Goal: Task Accomplishment & Management: Manage account settings

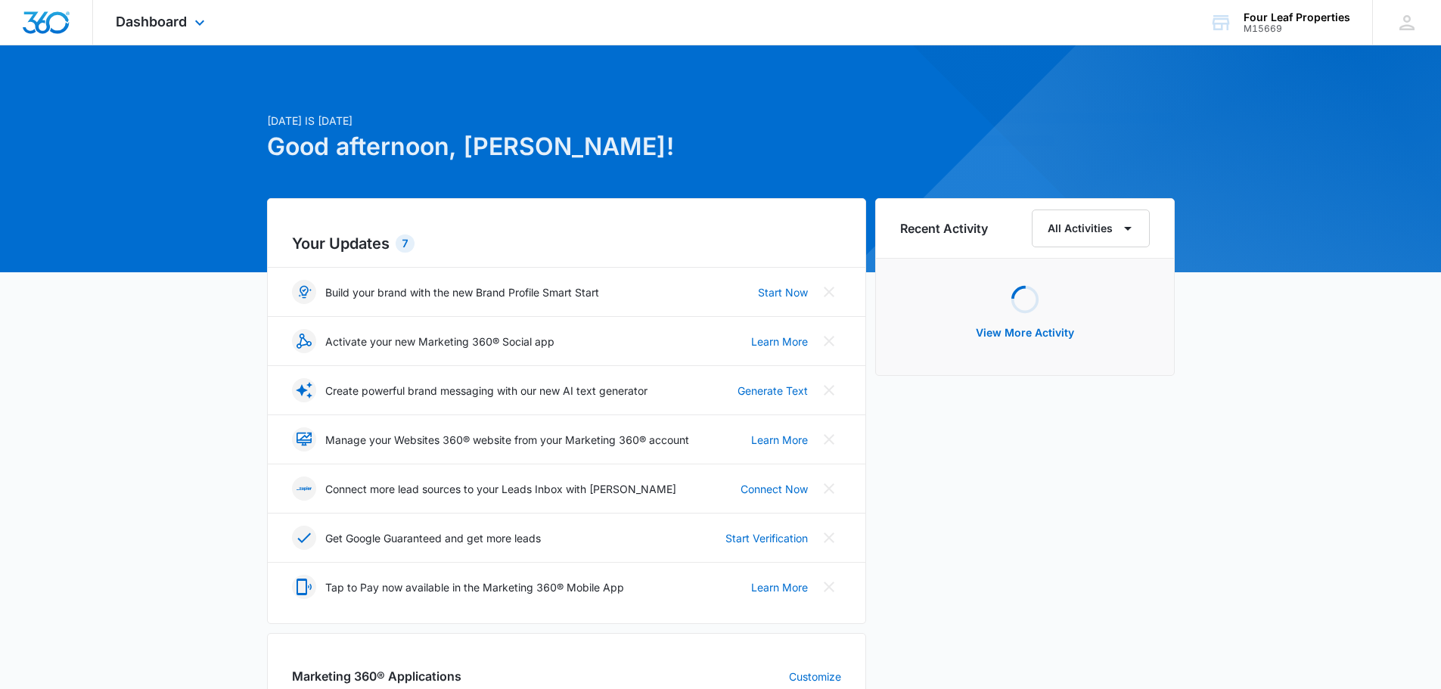
click at [188, 18] on div "Dashboard Apps Reputation Websites Forms CRM Email Social Shop Payments POS Con…" at bounding box center [162, 22] width 138 height 45
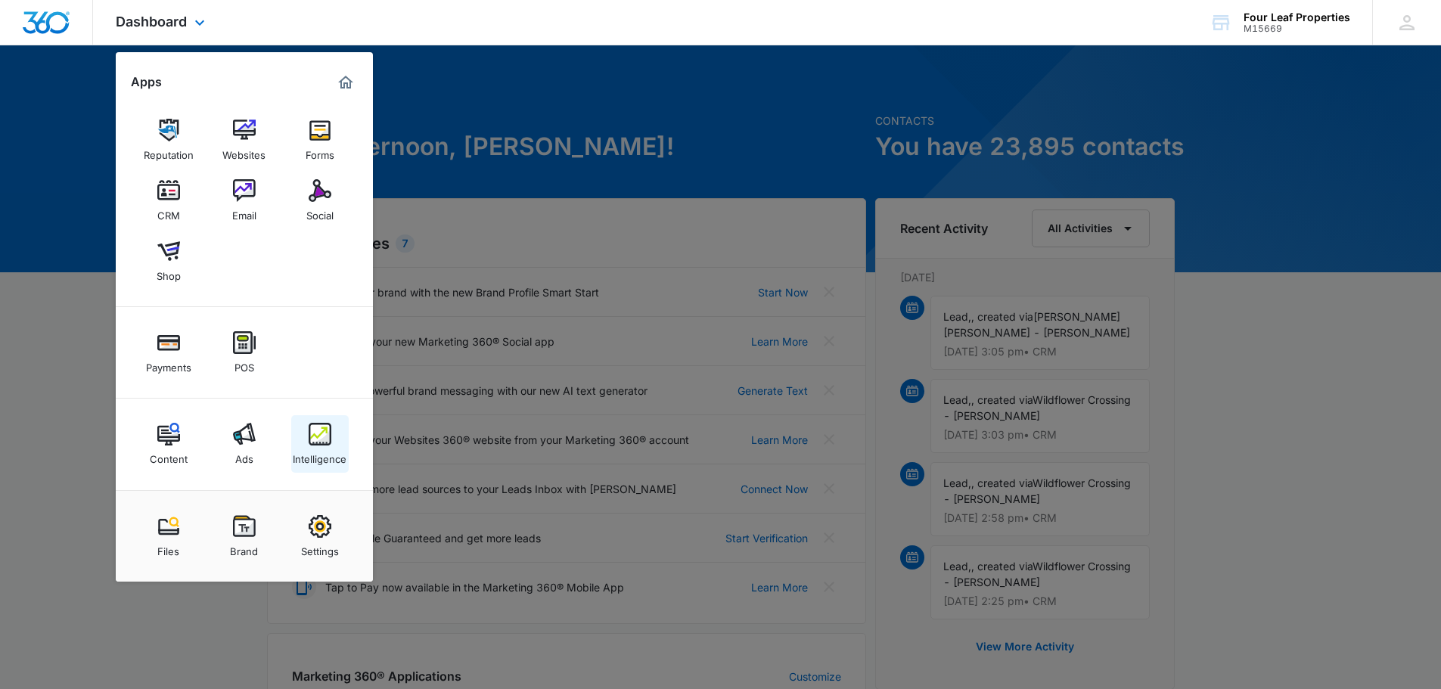
click at [304, 443] on link "Intelligence" at bounding box center [319, 443] width 57 height 57
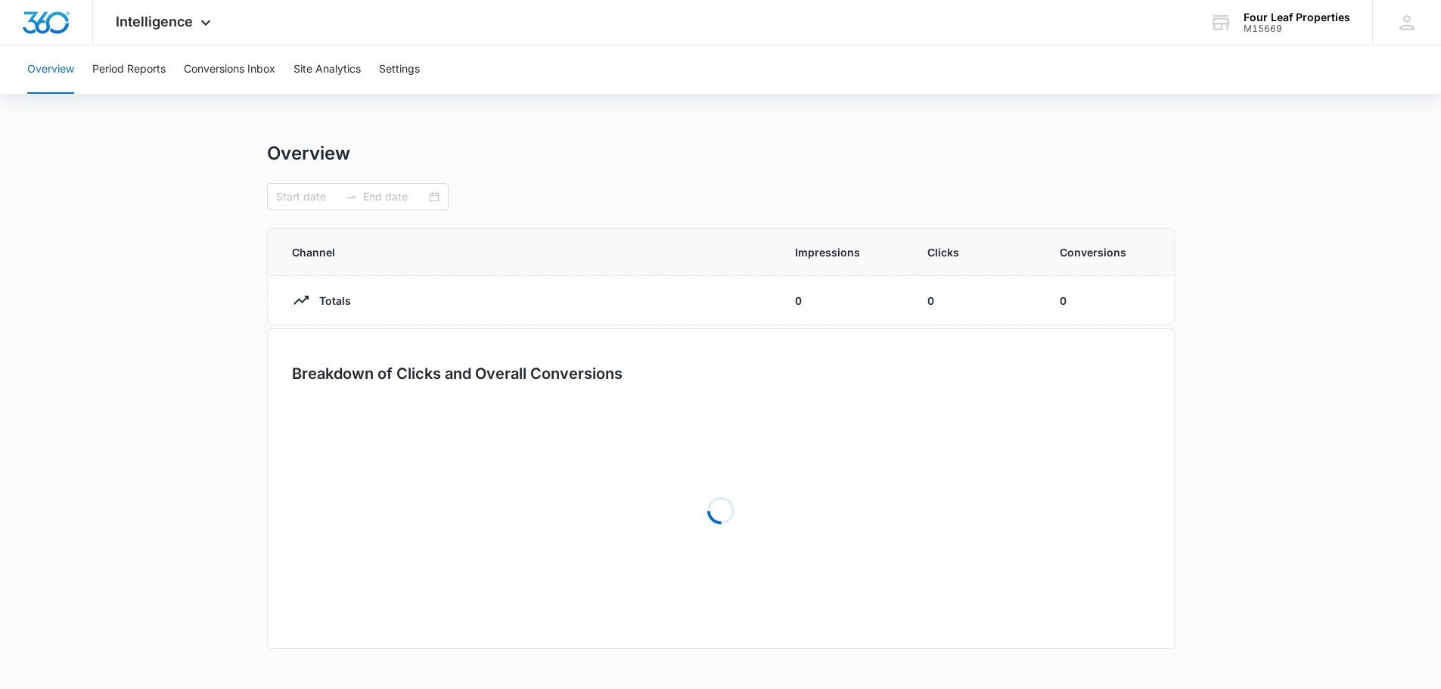
type input "[DATE]"
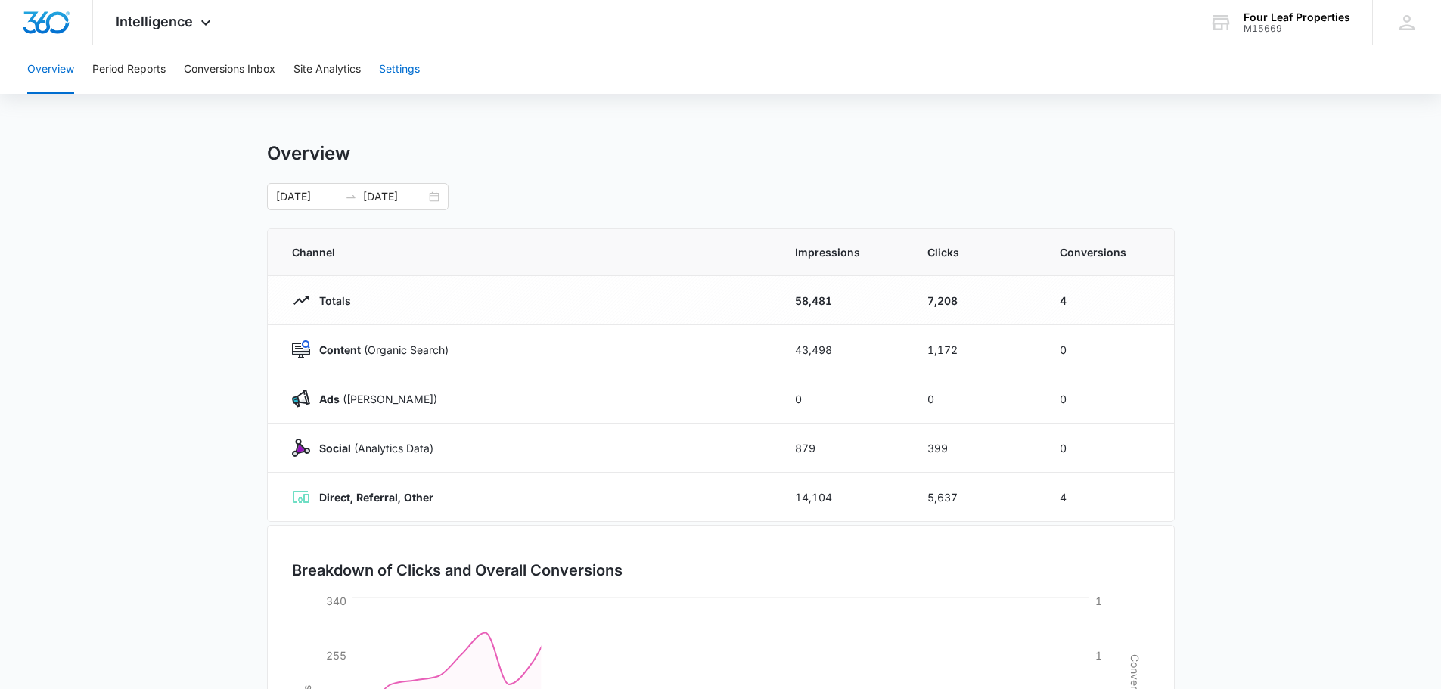
click at [392, 79] on button "Settings" at bounding box center [399, 69] width 41 height 48
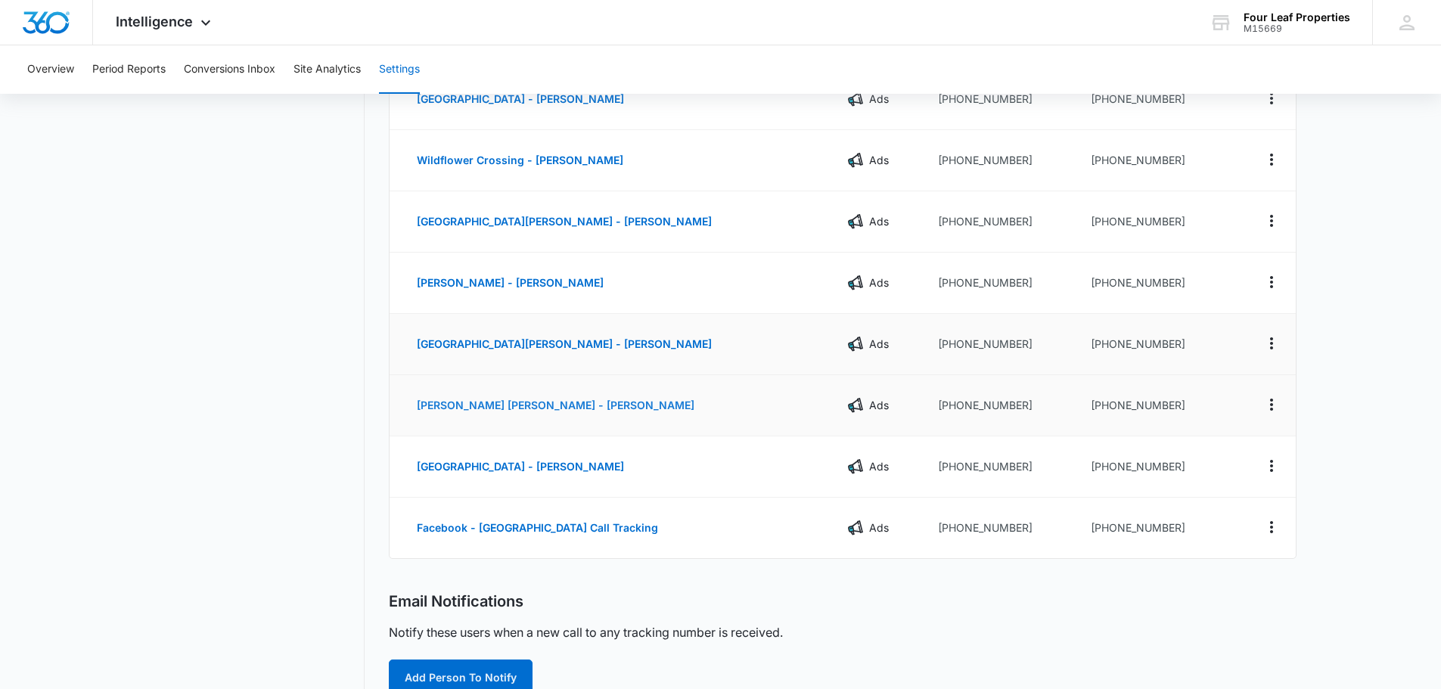
scroll to position [227, 0]
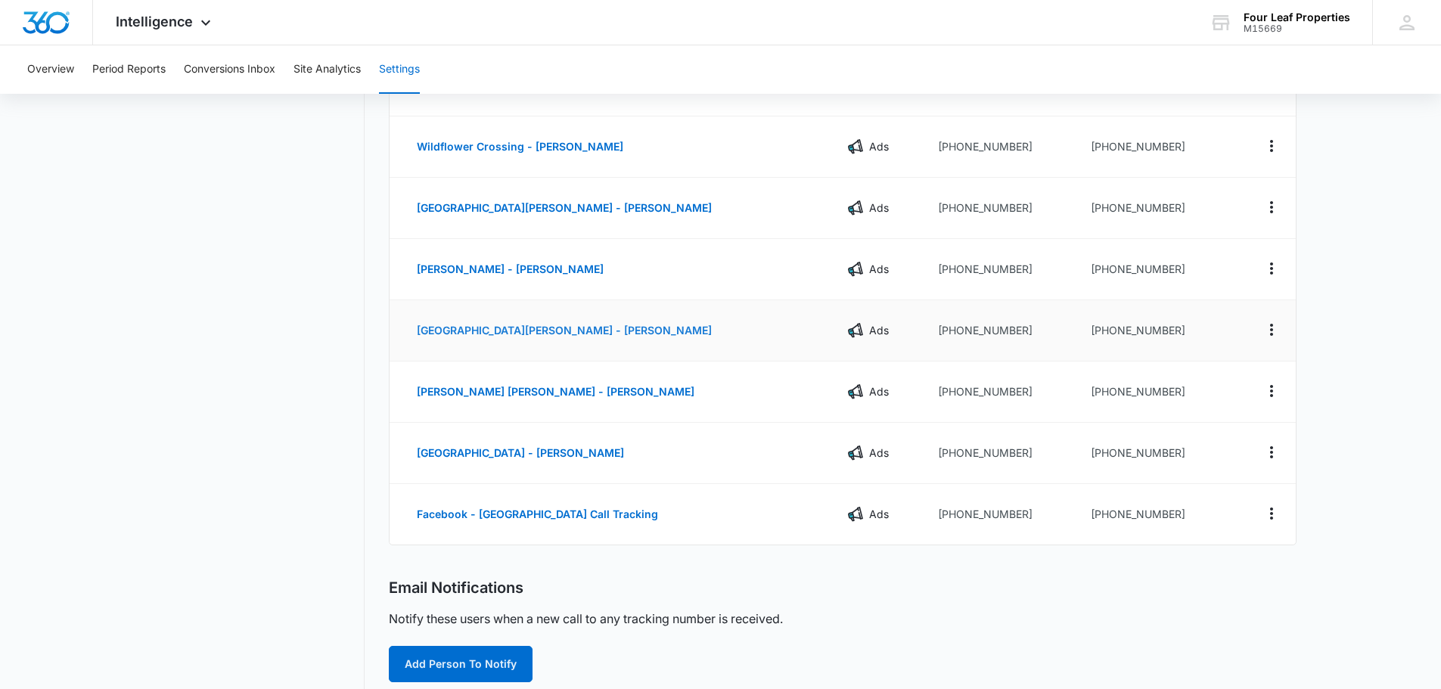
click at [600, 337] on button "[GEOGRAPHIC_DATA][PERSON_NAME] - [PERSON_NAME]" at bounding box center [564, 330] width 325 height 36
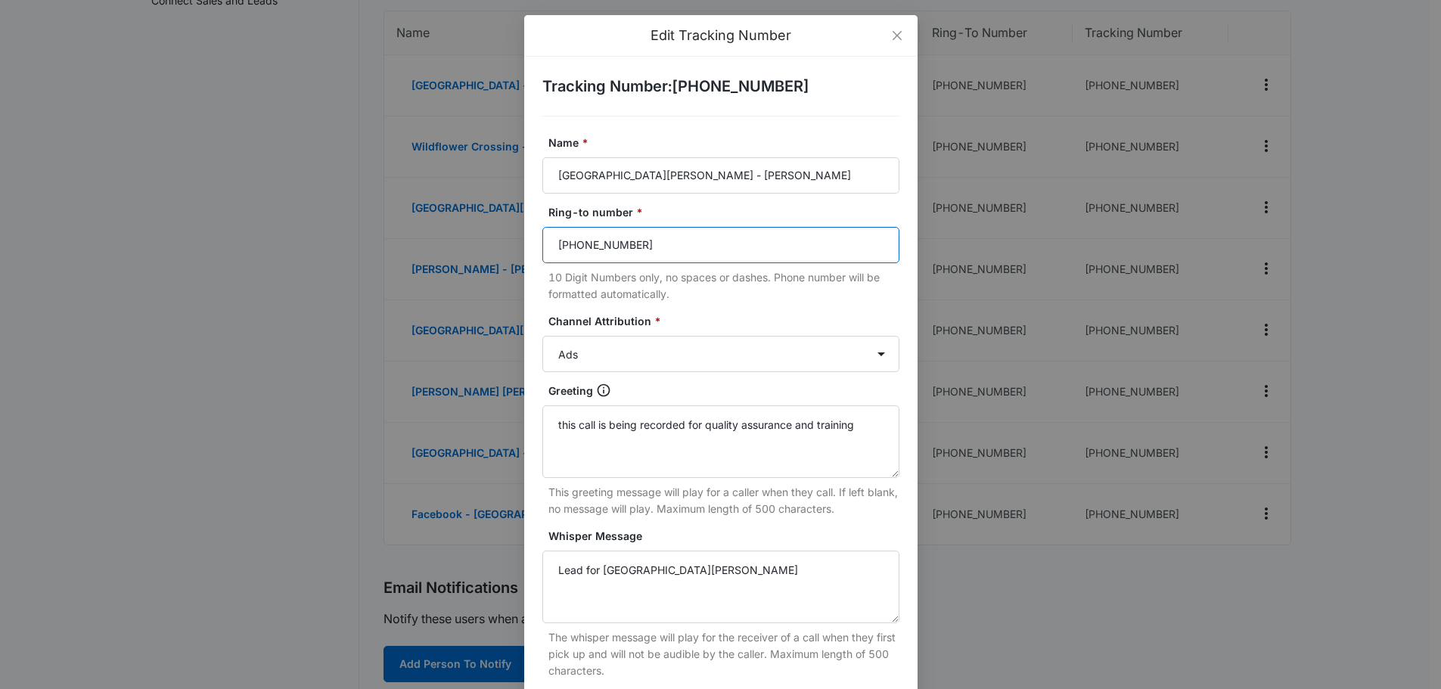
click at [642, 240] on input "[PHONE_NUMBER]" at bounding box center [720, 245] width 357 height 36
click at [610, 250] on input "[PHONE_NUMBER]" at bounding box center [720, 245] width 357 height 36
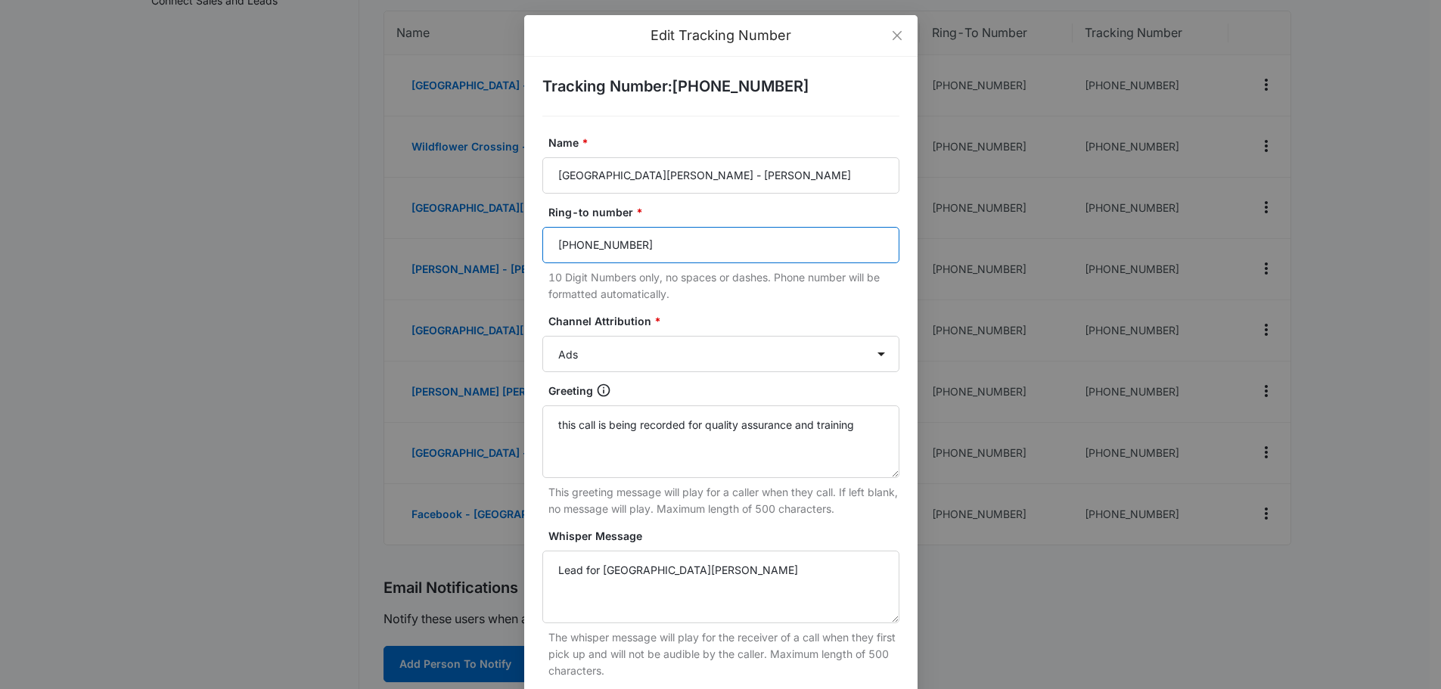
click at [610, 250] on input "[PHONE_NUMBER]" at bounding box center [720, 245] width 357 height 36
drag, startPoint x: 592, startPoint y: 244, endPoint x: 640, endPoint y: 244, distance: 47.7
click at [640, 244] on input "9895600785" at bounding box center [720, 245] width 357 height 36
type input "9895600785"
click at [661, 285] on p "10 Digit Numbers only, no spaces or dashes. Phone number will be formatted auto…" at bounding box center [723, 285] width 351 height 33
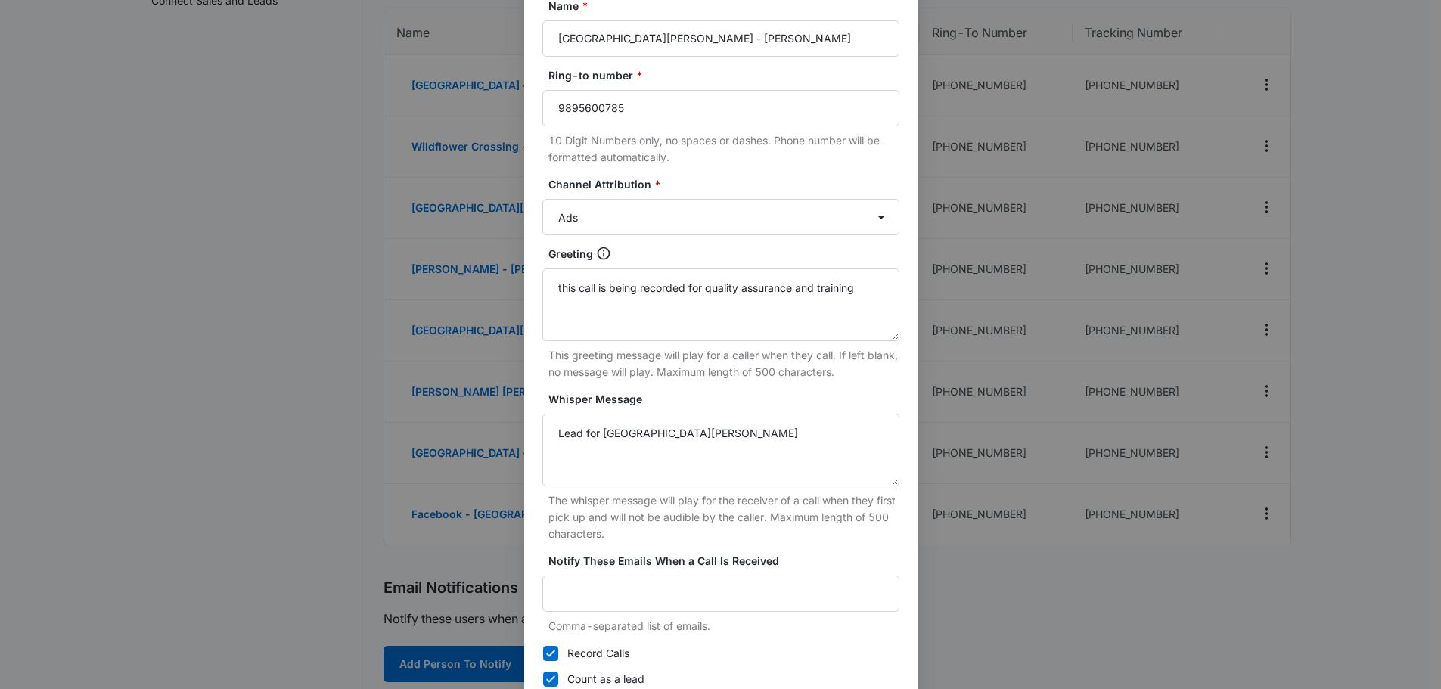
scroll to position [223, 0]
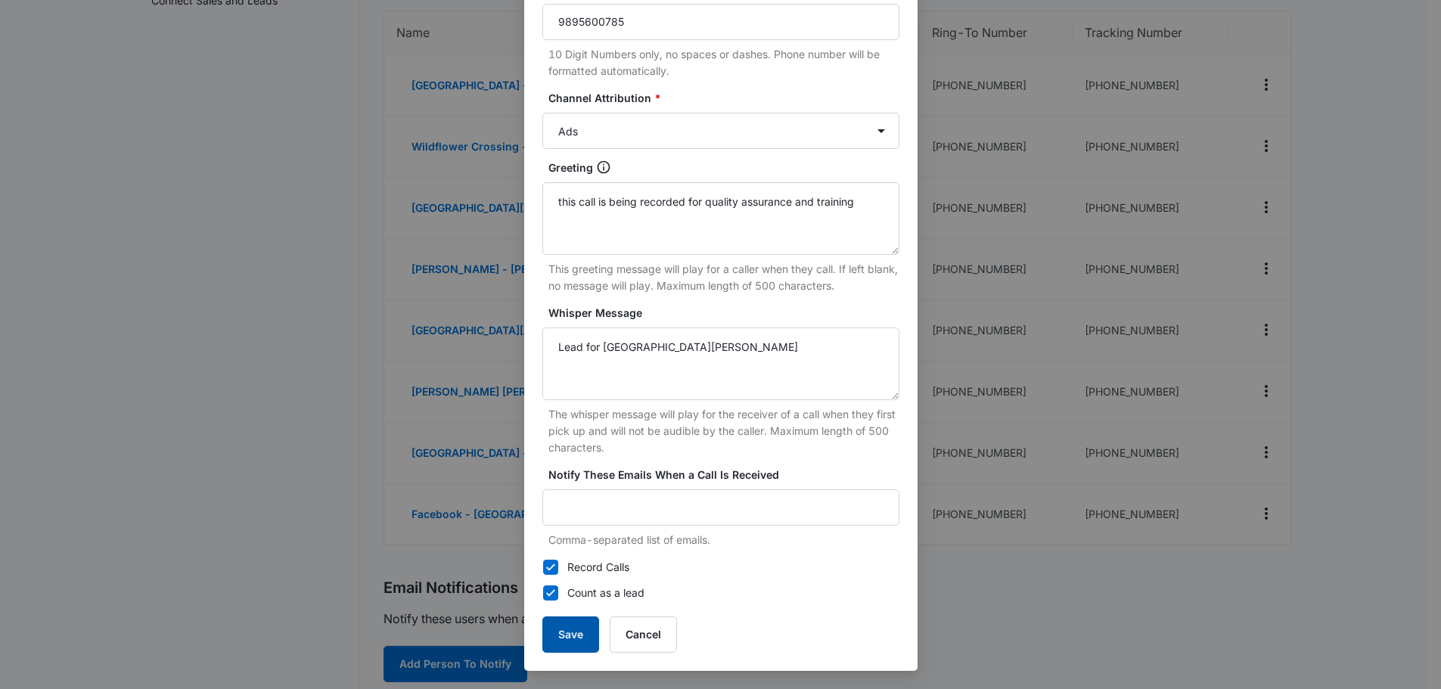
click at [557, 648] on button "Save" at bounding box center [570, 635] width 57 height 36
click at [571, 638] on button "Save" at bounding box center [570, 635] width 57 height 36
click at [558, 623] on button "Save" at bounding box center [570, 635] width 57 height 36
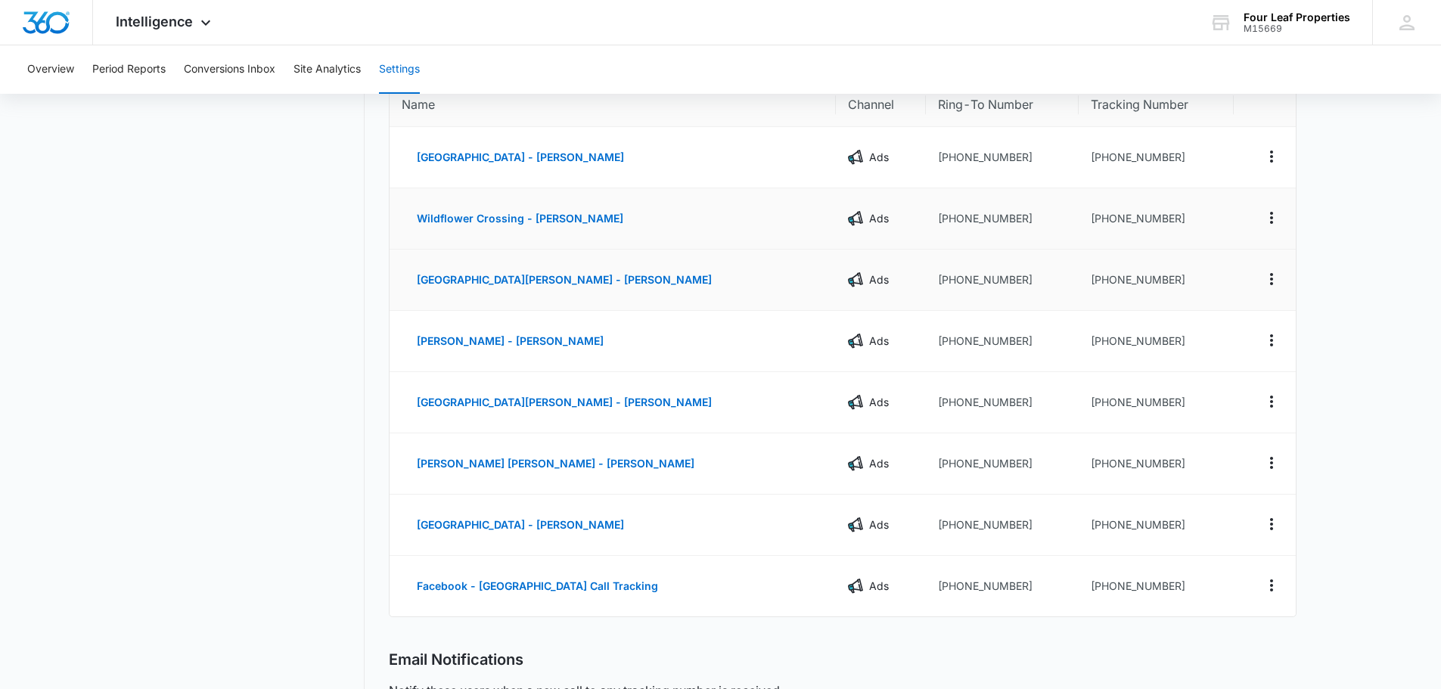
scroll to position [151, 0]
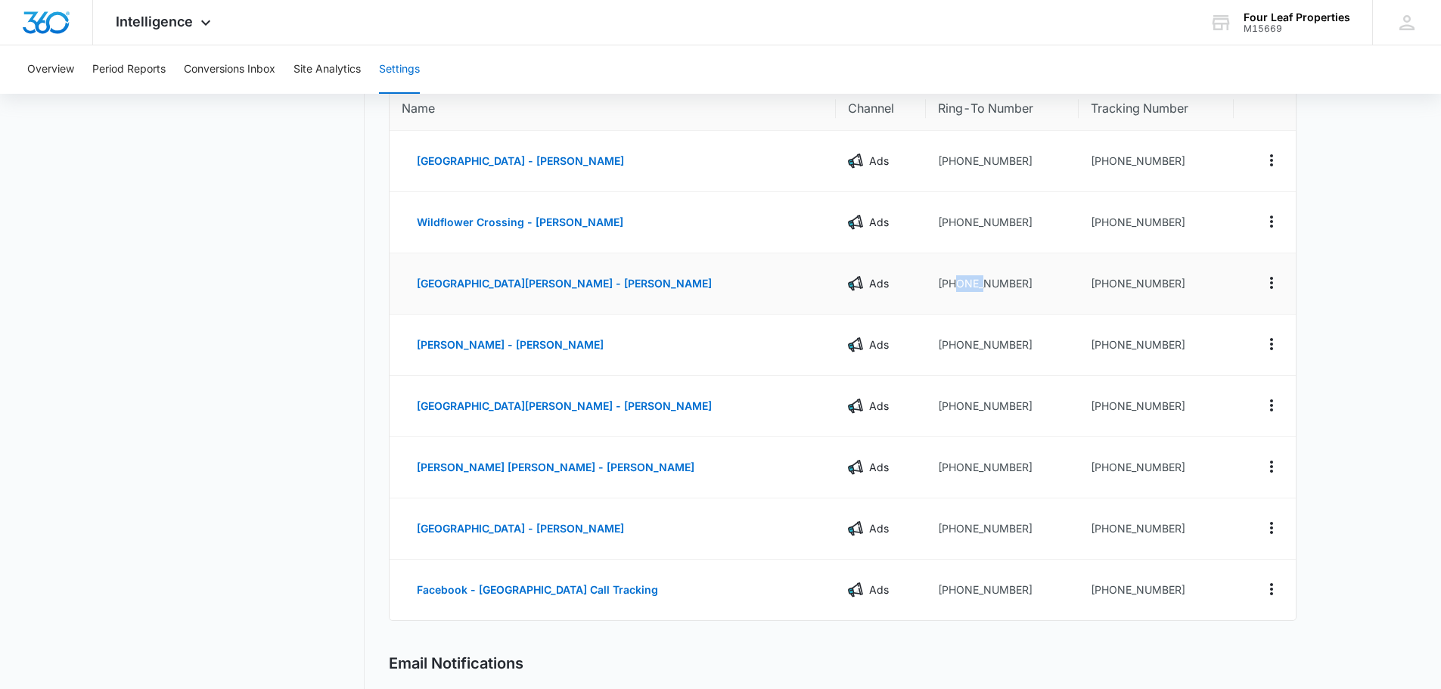
drag, startPoint x: 932, startPoint y: 283, endPoint x: 942, endPoint y: 284, distance: 9.9
click at [942, 284] on td "[PHONE_NUMBER]" at bounding box center [1002, 283] width 153 height 61
drag, startPoint x: 934, startPoint y: 281, endPoint x: 982, endPoint y: 285, distance: 47.8
click at [982, 285] on td "[PHONE_NUMBER]" at bounding box center [1002, 283] width 153 height 61
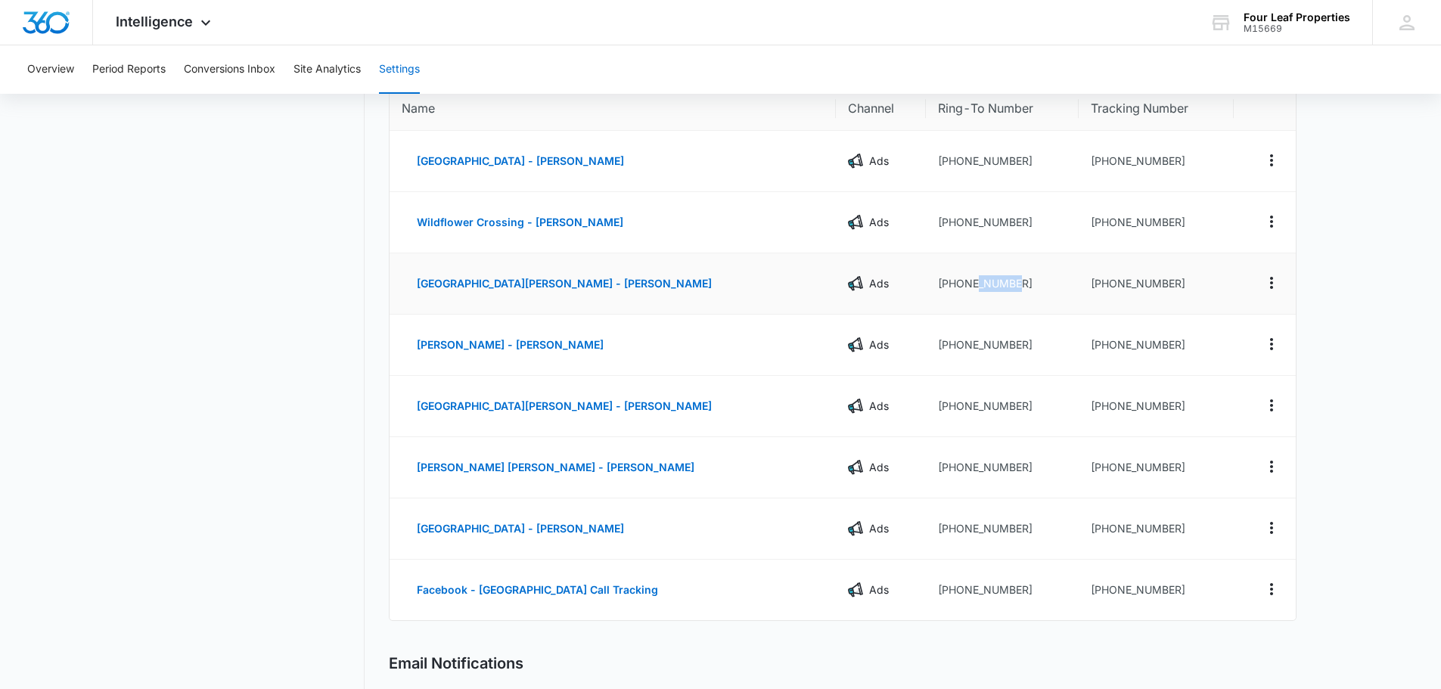
click at [982, 285] on td "[PHONE_NUMBER]" at bounding box center [1002, 283] width 153 height 61
drag, startPoint x: 985, startPoint y: 284, endPoint x: 931, endPoint y: 291, distance: 54.9
click at [931, 291] on td "[PHONE_NUMBER]" at bounding box center [1002, 283] width 153 height 61
